Goal: Transaction & Acquisition: Purchase product/service

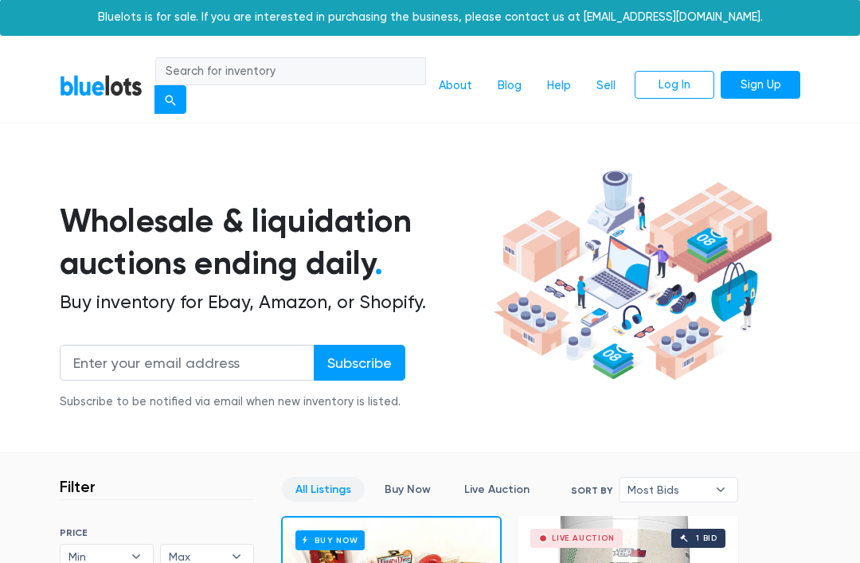
scroll to position [2, 0]
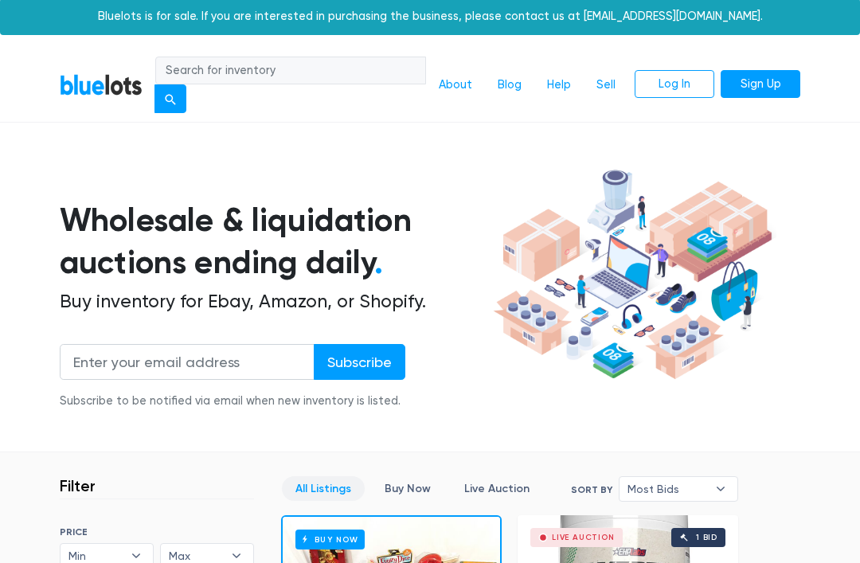
click at [350, 67] on input "search" at bounding box center [290, 71] width 271 height 29
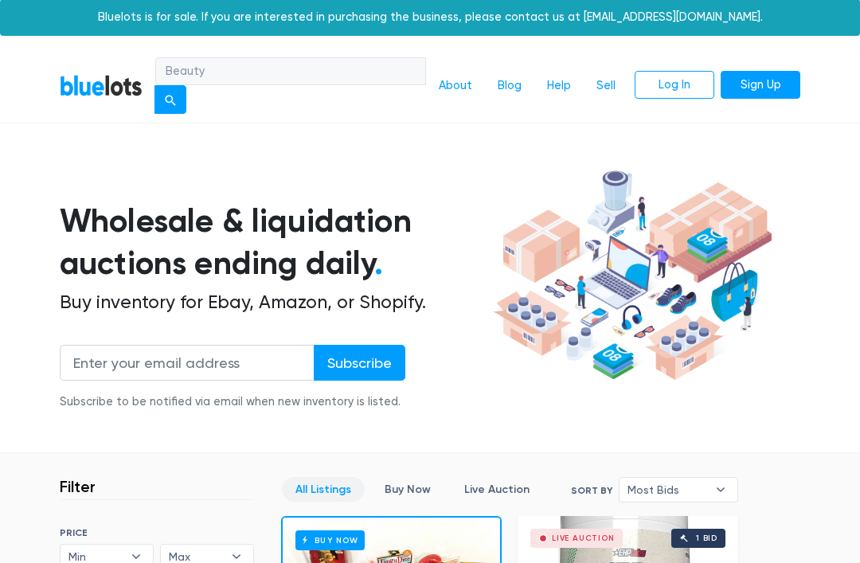
type input "Beauty"
click at [171, 98] on button "submit" at bounding box center [170, 99] width 32 height 29
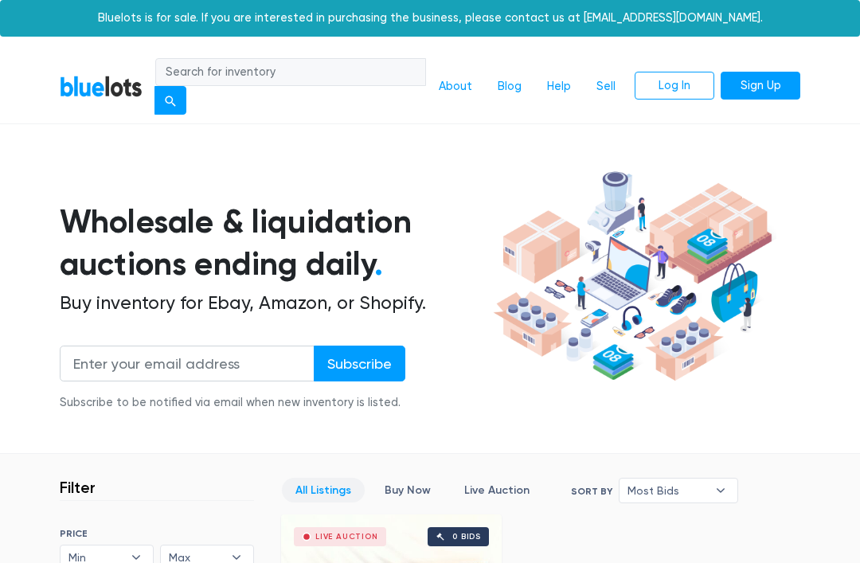
click at [237, 69] on input "search" at bounding box center [290, 72] width 271 height 29
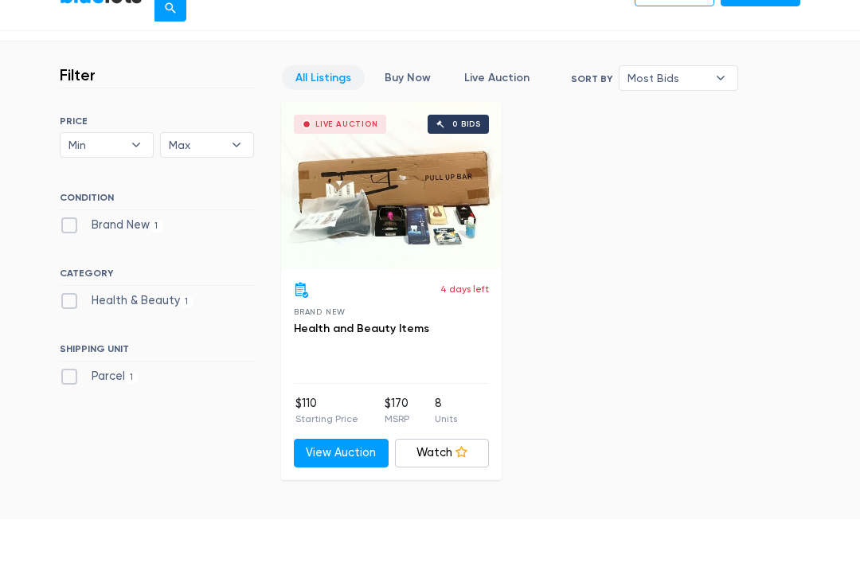
scroll to position [369, 0]
click at [444, 193] on div "Live Auction 0 bids" at bounding box center [391, 229] width 221 height 167
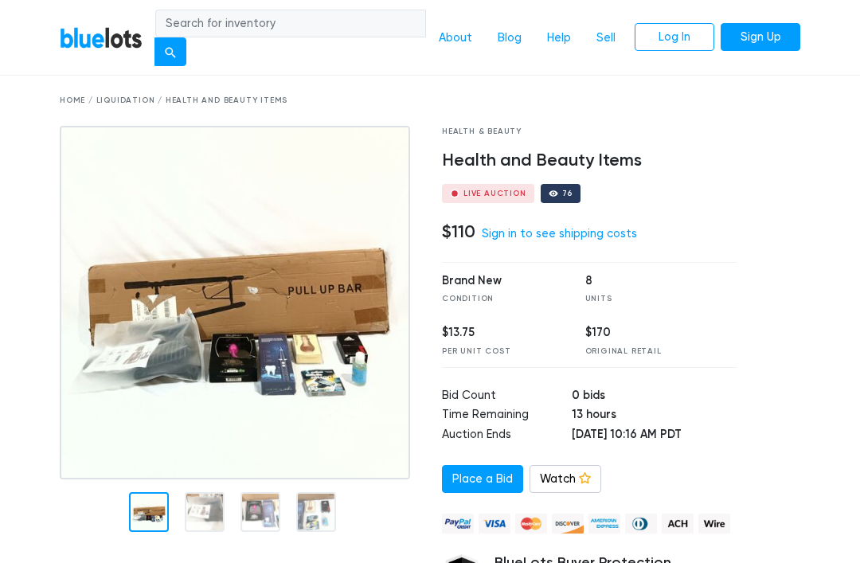
scroll to position [49, 0]
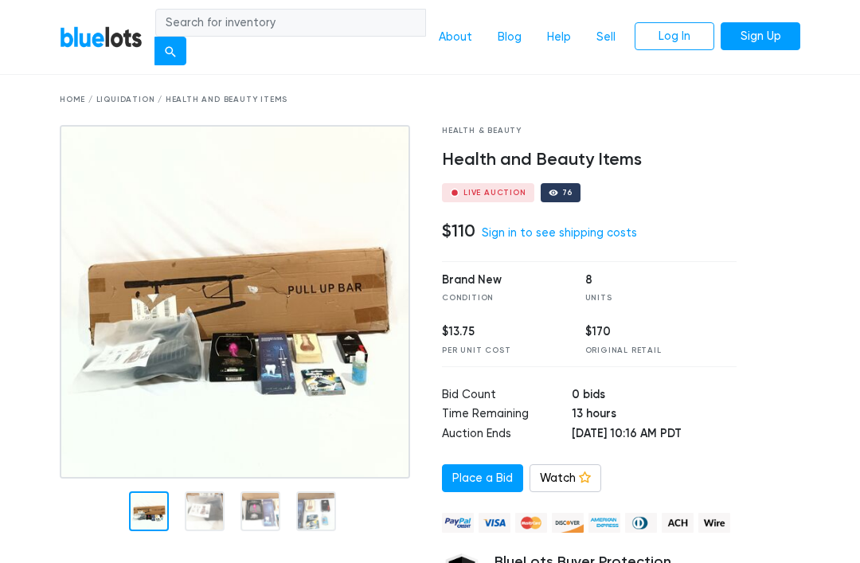
click at [209, 478] on img at bounding box center [235, 301] width 350 height 353
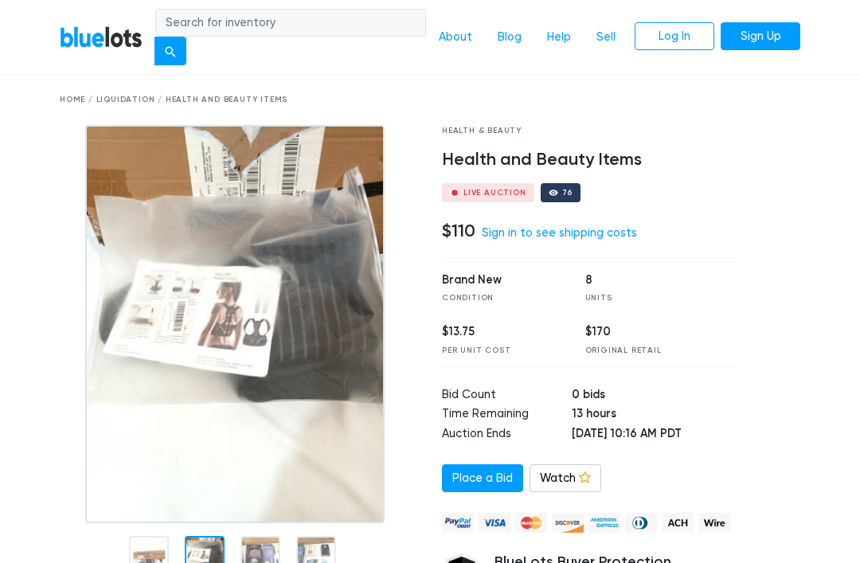
click at [826, 36] on nav "BlueLots About Blog Help Sell Log In Sign Up" at bounding box center [430, 38] width 860 height 76
click at [255, 558] on div at bounding box center [260, 556] width 40 height 40
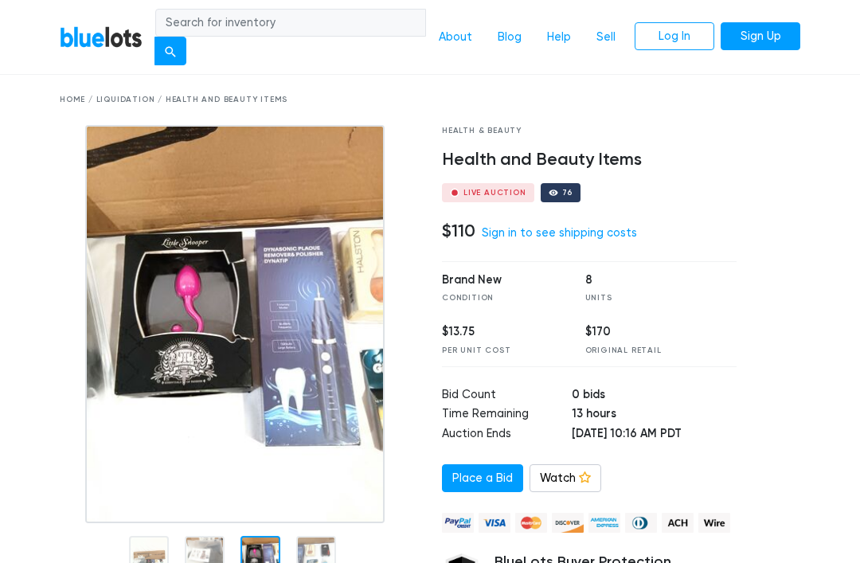
click at [825, 40] on nav "BlueLots About Blog Help Sell Log In Sign Up" at bounding box center [430, 38] width 860 height 76
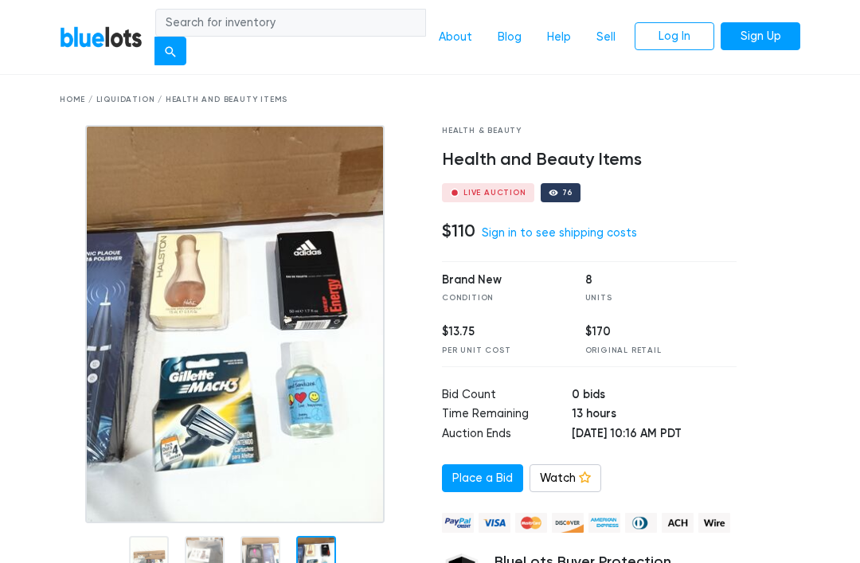
click at [307, 557] on div at bounding box center [316, 556] width 40 height 40
click at [826, 37] on nav "BlueLots About Blog Help Sell Log In Sign Up" at bounding box center [430, 38] width 860 height 76
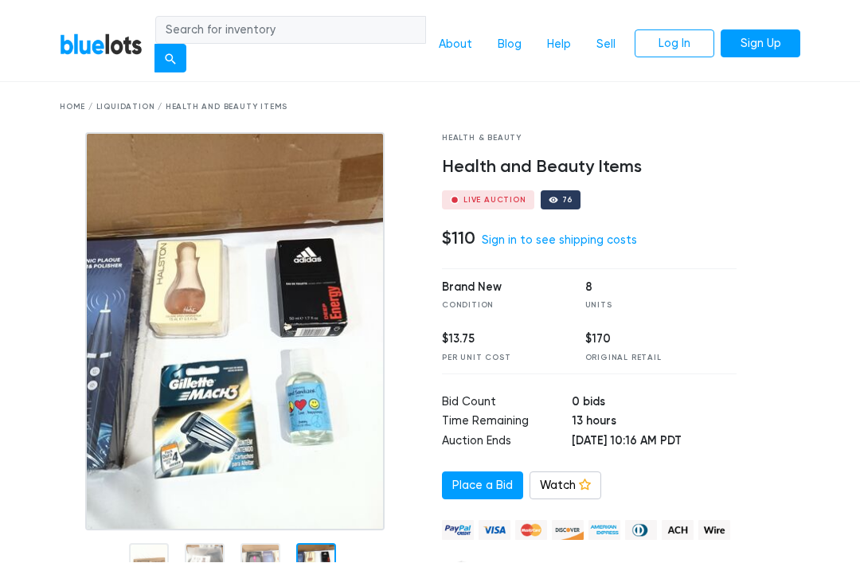
click at [330, 17] on input "search" at bounding box center [290, 31] width 271 height 29
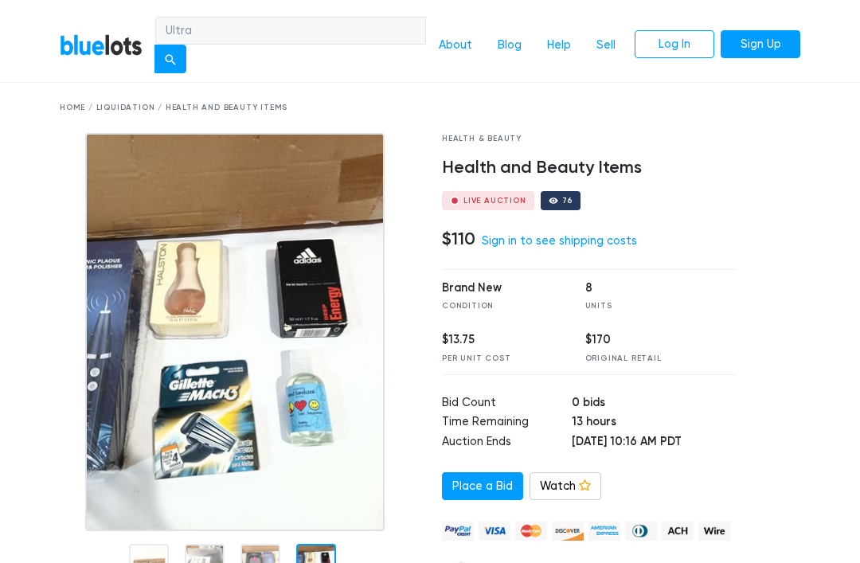
type input "Ultra"
click at [171, 57] on button "submit" at bounding box center [170, 59] width 32 height 29
